Goal: Task Accomplishment & Management: Manage account settings

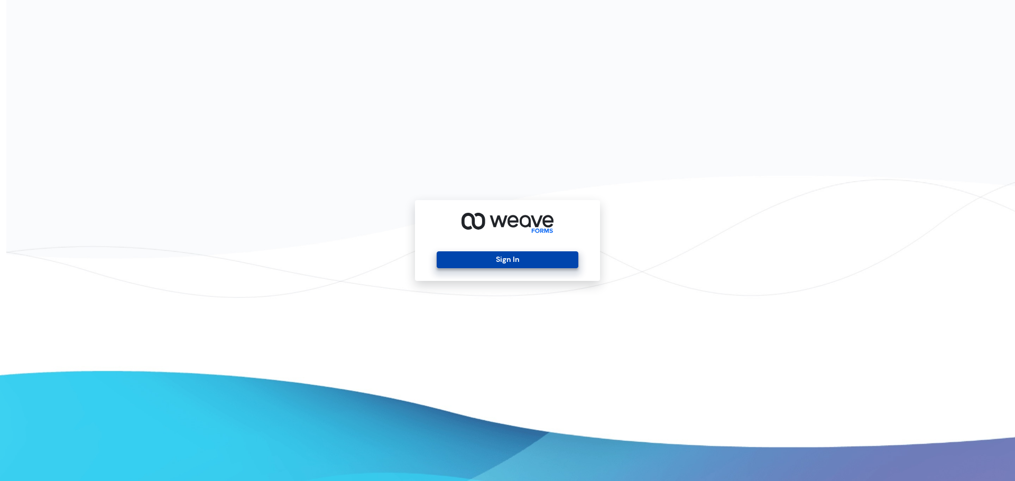
click at [477, 267] on button "Sign In" at bounding box center [506, 260] width 141 height 17
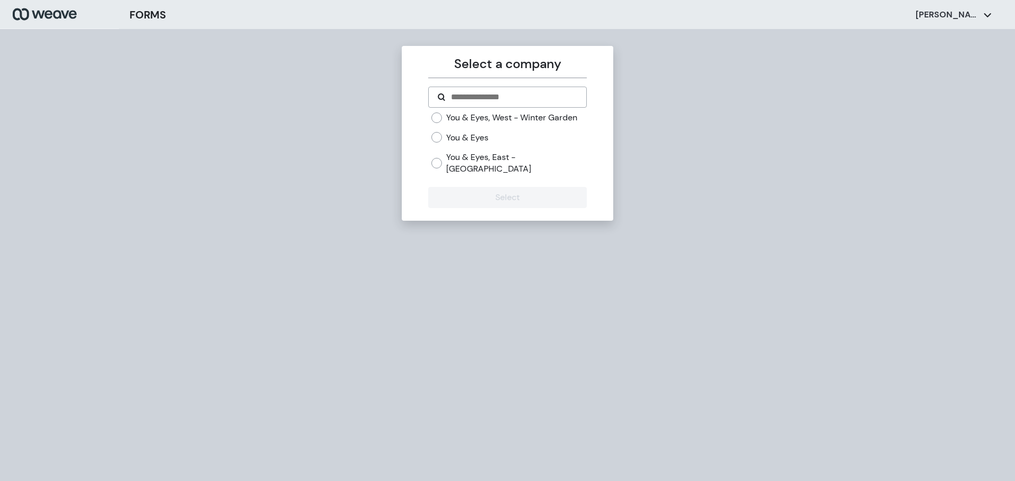
click at [526, 171] on label "You & Eyes, East - [GEOGRAPHIC_DATA]" at bounding box center [516, 163] width 140 height 23
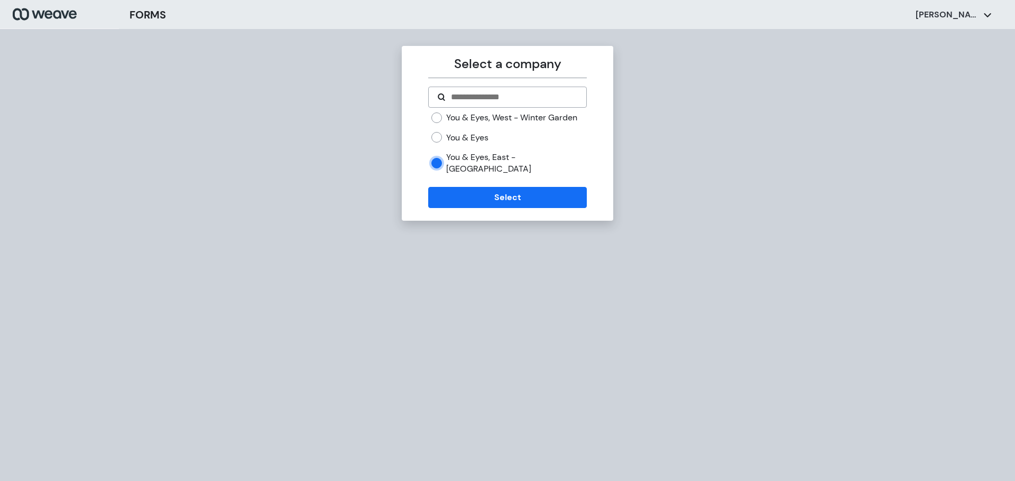
click at [530, 212] on div "Select a company You & Eyes, West - Winter Garden You & Eyes You & Eyes, East -…" at bounding box center [507, 133] width 211 height 175
click at [526, 210] on div "Select a company You & Eyes, West - Winter Garden You & Eyes You & Eyes, East -…" at bounding box center [507, 133] width 211 height 175
click at [525, 206] on button "Select" at bounding box center [507, 197] width 158 height 21
